Goal: Task Accomplishment & Management: Use online tool/utility

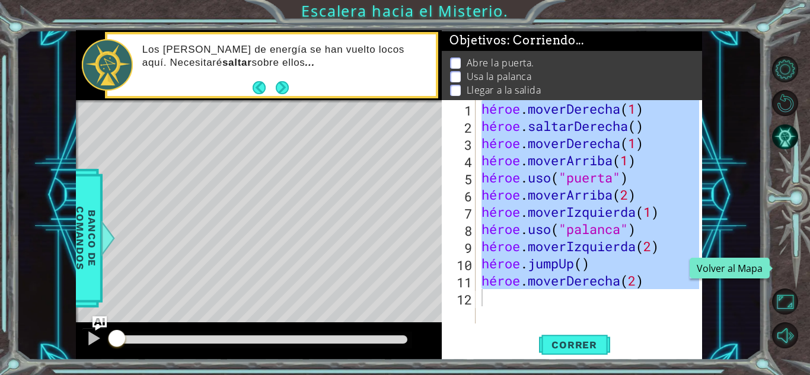
drag, startPoint x: 0, startPoint y: 0, endPoint x: 789, endPoint y: 265, distance: 832.3
click at [789, 265] on button "Volver al mapa" at bounding box center [785, 268] width 26 height 26
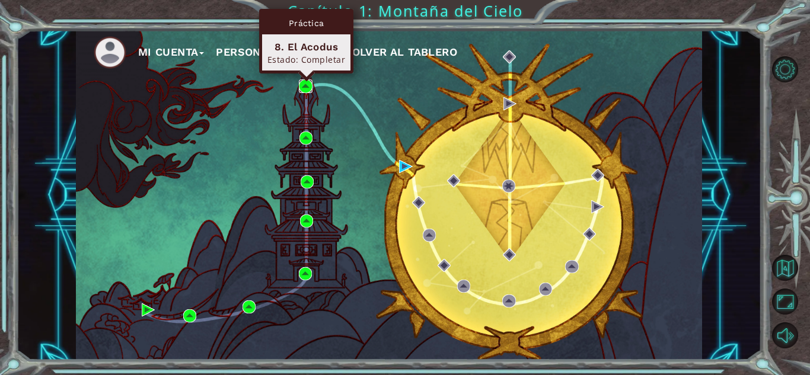
click at [304, 86] on img at bounding box center [305, 85] width 13 height 13
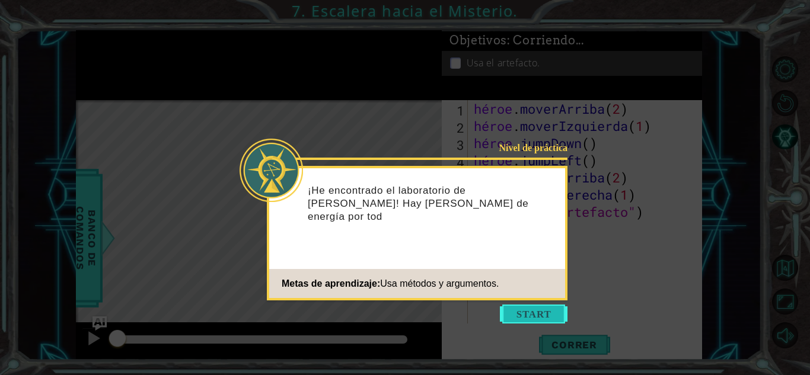
click at [537, 311] on button "Comenzar" at bounding box center [534, 314] width 68 height 19
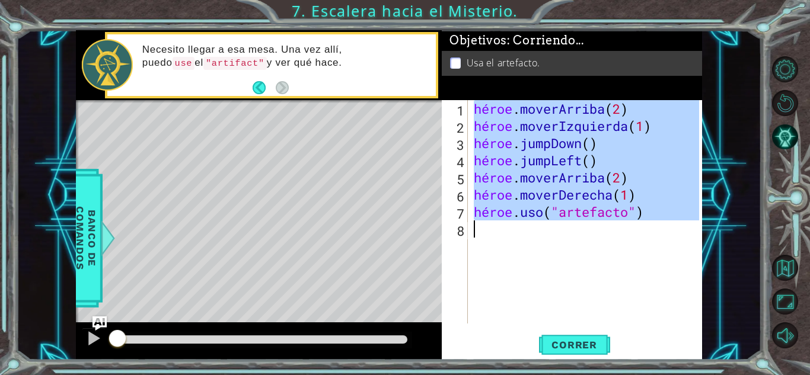
drag, startPoint x: 474, startPoint y: 109, endPoint x: 674, endPoint y: 240, distance: 239.0
click at [674, 240] on div "héroe . moverArriba ( 2 ) héroe . moverIzquierda ( 1 ) héroe . jumpDown ( ) hér…" at bounding box center [589, 229] width 234 height 258
type textarea "hero.use("artifact")"
